Goal: Information Seeking & Learning: Understand process/instructions

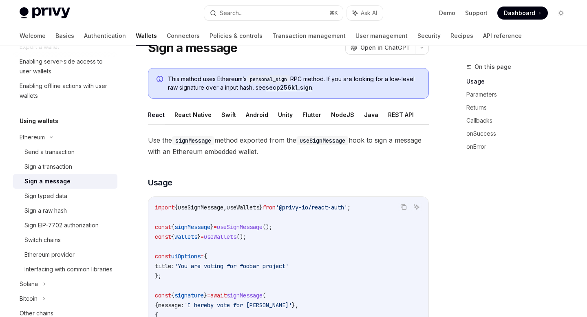
scroll to position [33, 0]
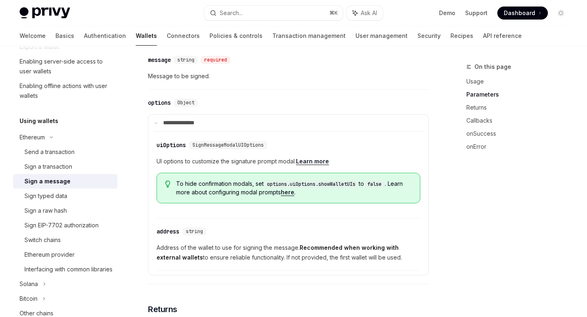
scroll to position [386, 0]
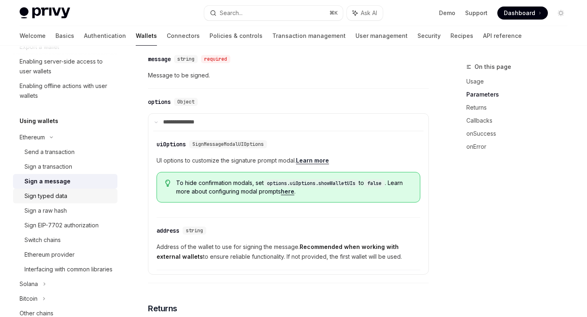
click at [66, 201] on link "Sign typed data" at bounding box center [65, 196] width 104 height 15
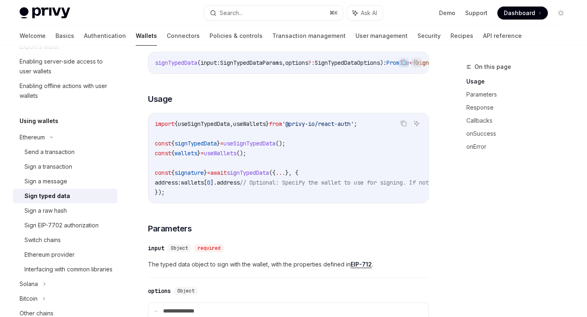
scroll to position [112, 0]
click at [61, 193] on div "Sign typed data" at bounding box center [47, 196] width 46 height 10
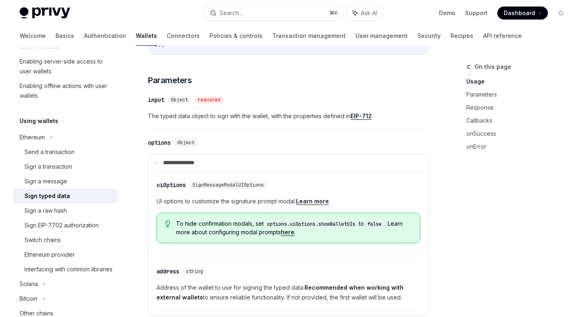
scroll to position [258, 0]
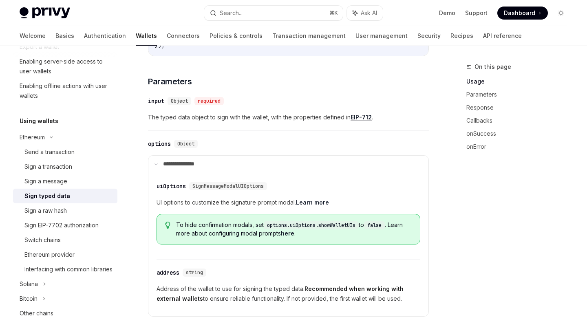
click at [211, 131] on div "​ input Object required The typed data object to sign with the wallet, with the…" at bounding box center [288, 111] width 281 height 39
click at [75, 167] on div "Sign a transaction" at bounding box center [68, 167] width 88 height 10
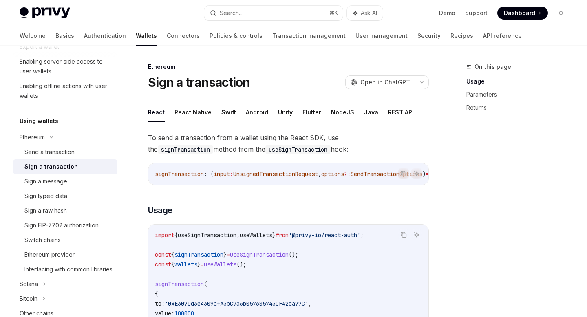
scroll to position [11, 0]
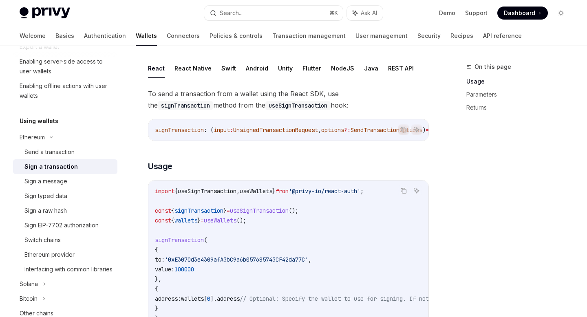
scroll to position [107, 0]
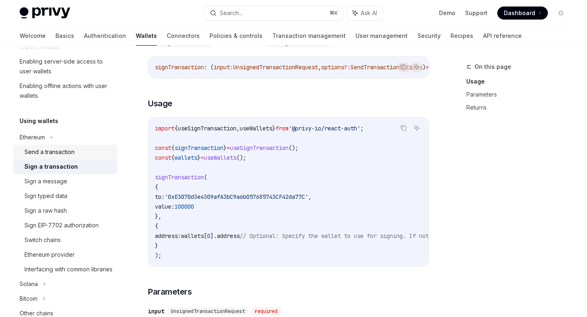
click at [81, 154] on div "Send a transaction" at bounding box center [68, 152] width 88 height 10
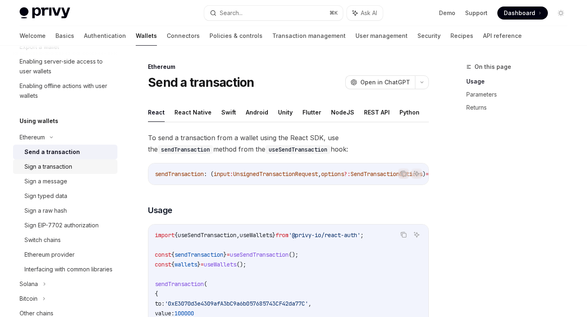
click at [79, 166] on div "Sign a transaction" at bounding box center [68, 167] width 88 height 10
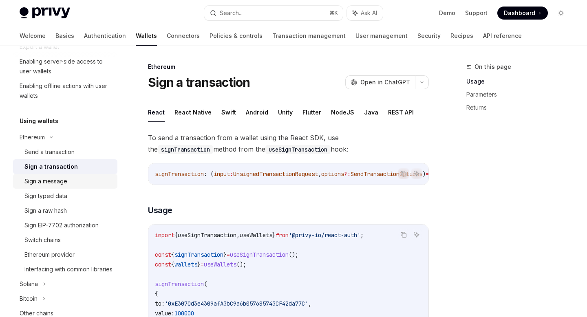
click at [79, 179] on div "Sign a message" at bounding box center [68, 181] width 88 height 10
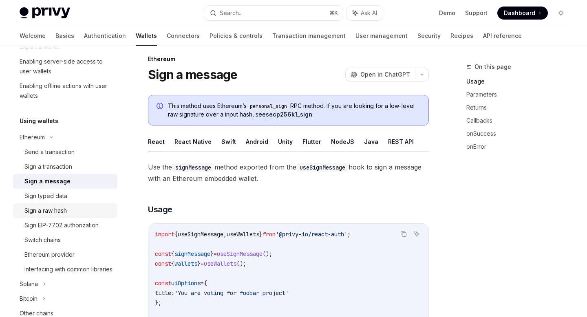
scroll to position [8, 0]
click at [85, 199] on div "Sign typed data" at bounding box center [68, 196] width 88 height 10
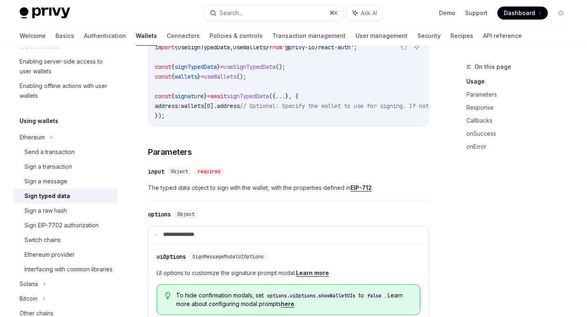
scroll to position [267, 0]
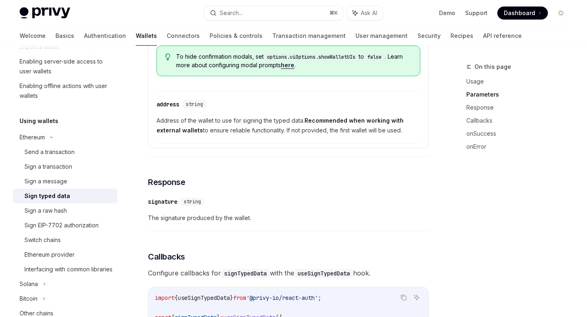
click at [255, 223] on span "The signature produced by the wallet." at bounding box center [288, 218] width 281 height 10
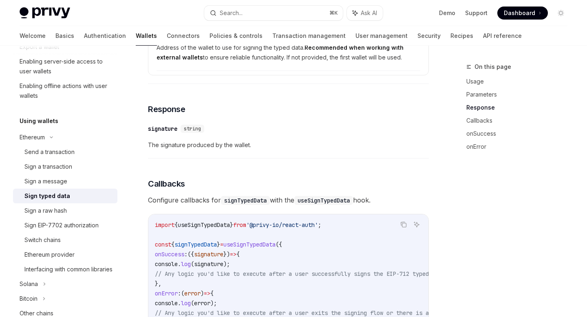
scroll to position [590, 0]
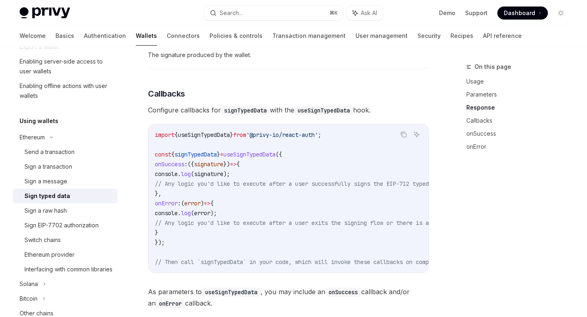
click at [255, 227] on span "// Any logic you'd like to execute after a user exits the signing flow or there…" at bounding box center [303, 222] width 297 height 7
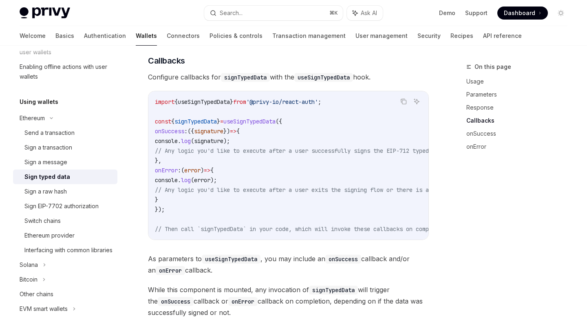
scroll to position [159, 0]
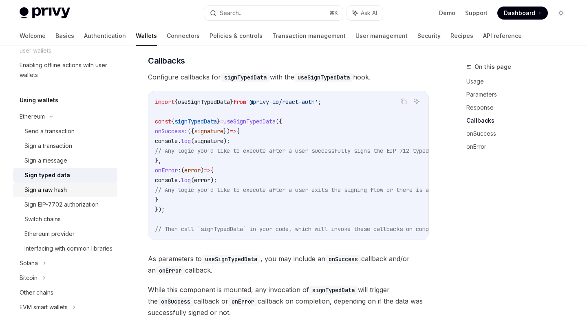
click at [59, 193] on div "Sign a raw hash" at bounding box center [45, 190] width 42 height 10
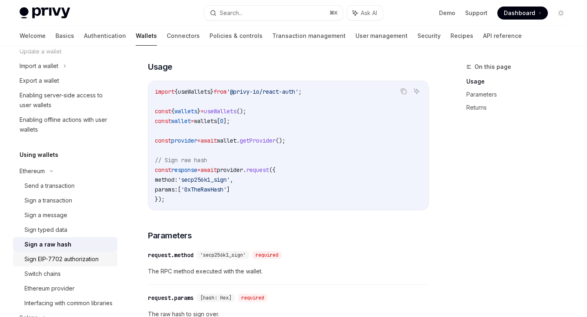
scroll to position [207, 0]
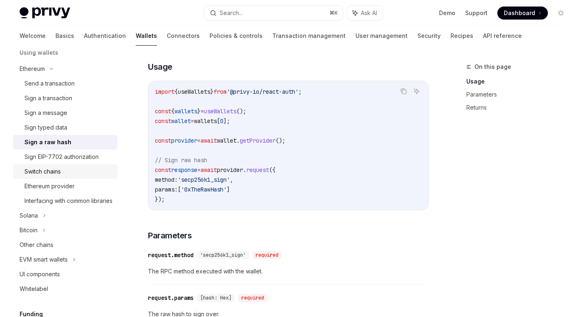
click at [60, 171] on div "Switch chains" at bounding box center [42, 172] width 36 height 10
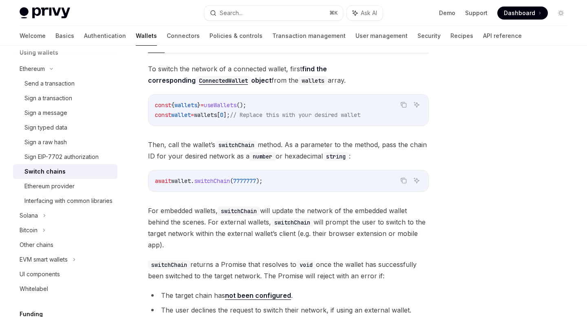
scroll to position [40, 0]
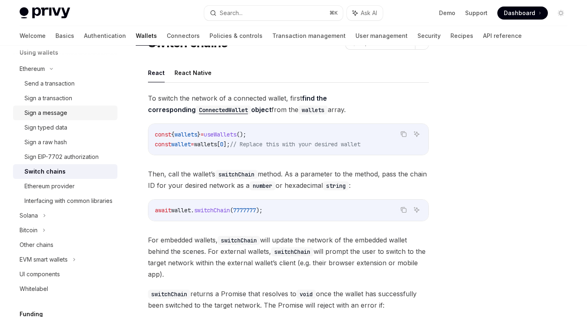
click at [77, 118] on link "Sign a message" at bounding box center [65, 113] width 104 height 15
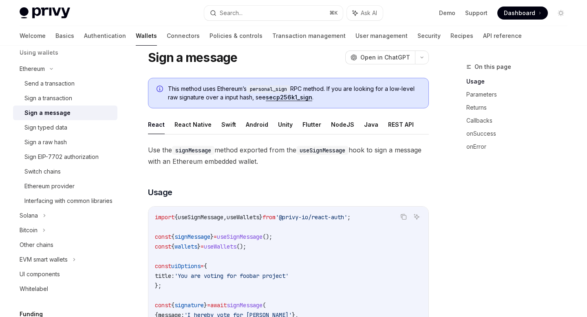
scroll to position [21, 0]
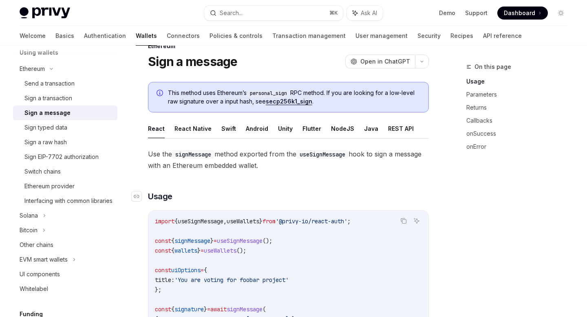
click at [244, 200] on h3 "​ Usage" at bounding box center [288, 196] width 281 height 11
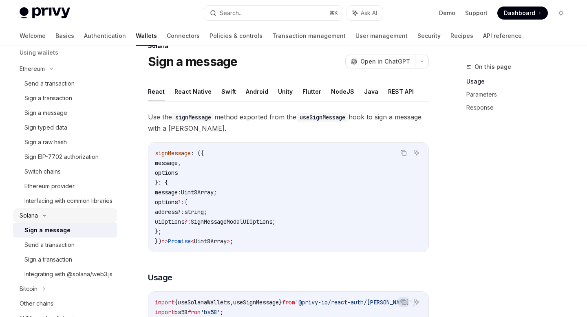
scroll to position [241, 0]
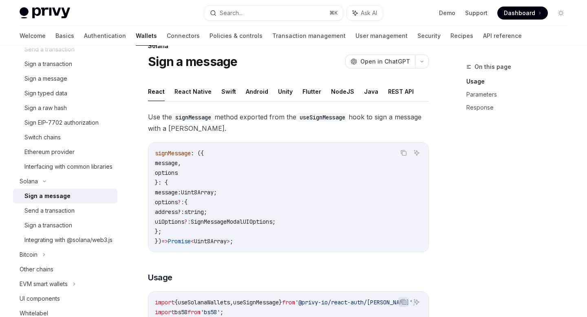
click at [64, 201] on div "Sign a message" at bounding box center [47, 196] width 46 height 10
click at [64, 216] on div "Send a transaction" at bounding box center [49, 211] width 50 height 10
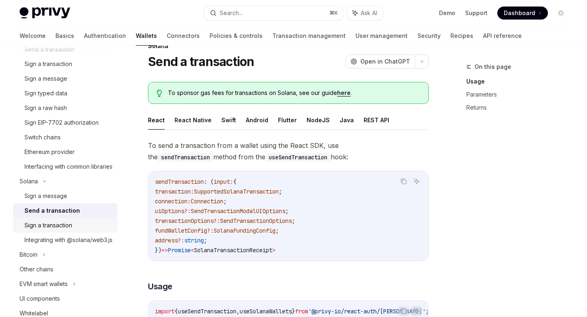
click at [69, 230] on div "Sign a transaction" at bounding box center [48, 225] width 48 height 10
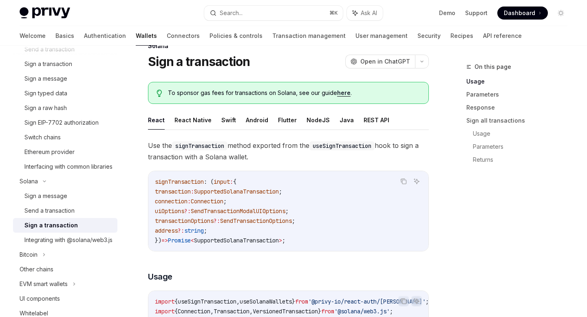
click at [75, 230] on div "Sign a transaction" at bounding box center [68, 225] width 88 height 10
type textarea "*"
